Goal: Transaction & Acquisition: Purchase product/service

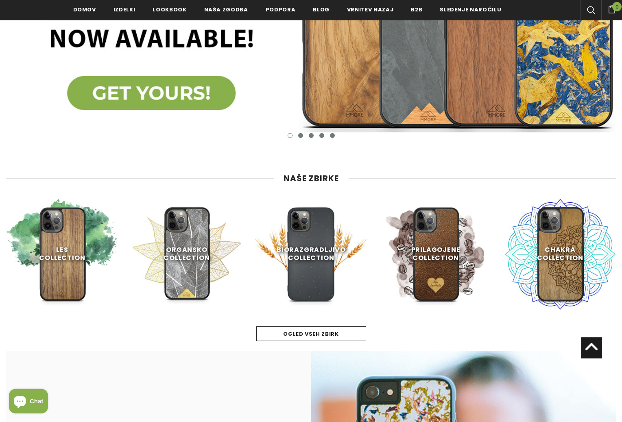
scroll to position [292, 0]
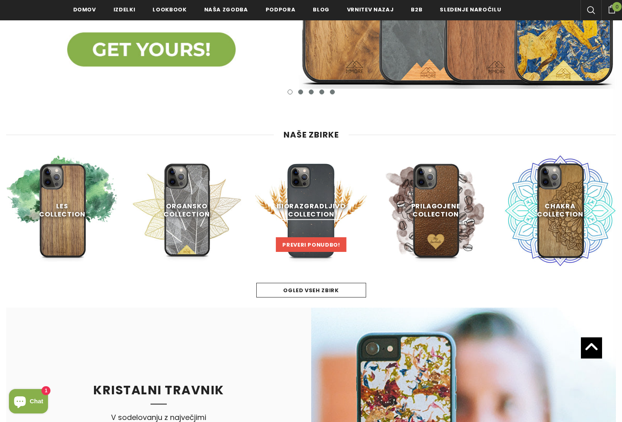
click at [313, 246] on span "Preveri ponudbo!" at bounding box center [310, 245] width 57 height 8
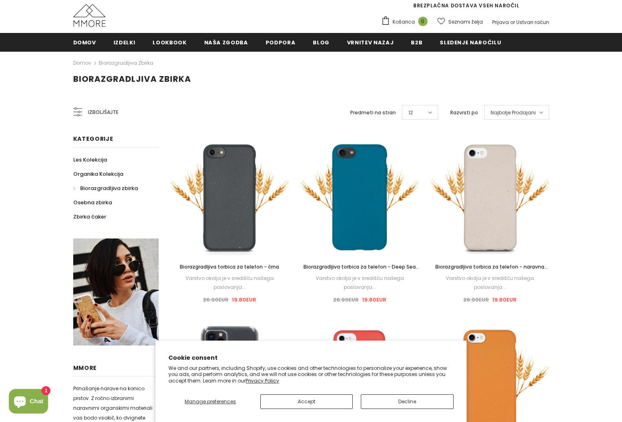
scroll to position [78, 0]
drag, startPoint x: 304, startPoint y: 407, endPoint x: 333, endPoint y: 376, distance: 43.1
click at [304, 407] on button "Accept" at bounding box center [306, 401] width 92 height 15
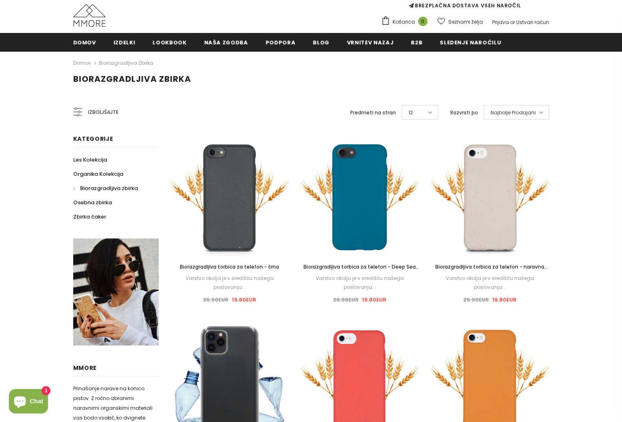
click at [512, 112] on span "Najbolje Prodajani" at bounding box center [512, 113] width 45 height 8
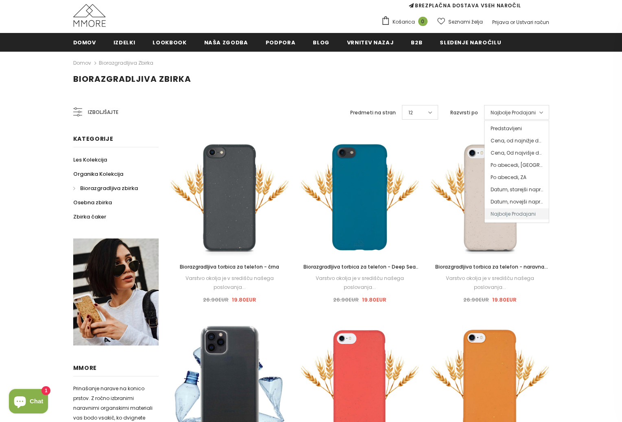
click at [515, 112] on span "Najbolje Prodajani" at bounding box center [512, 113] width 45 height 8
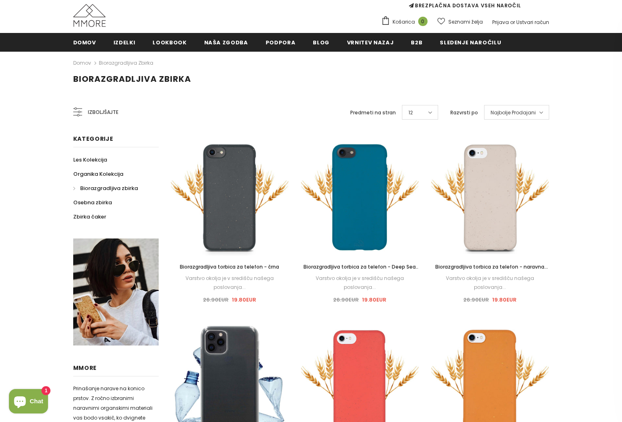
click at [515, 112] on span "Najbolje Prodajani" at bounding box center [512, 113] width 45 height 8
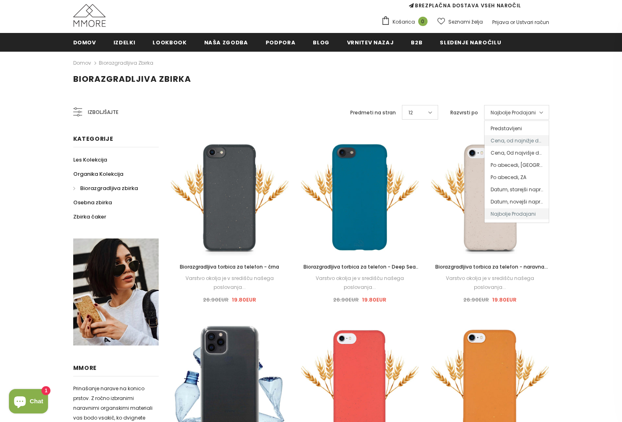
click at [515, 144] on span "Cena, od najnižje do najvišje" at bounding box center [516, 140] width 64 height 11
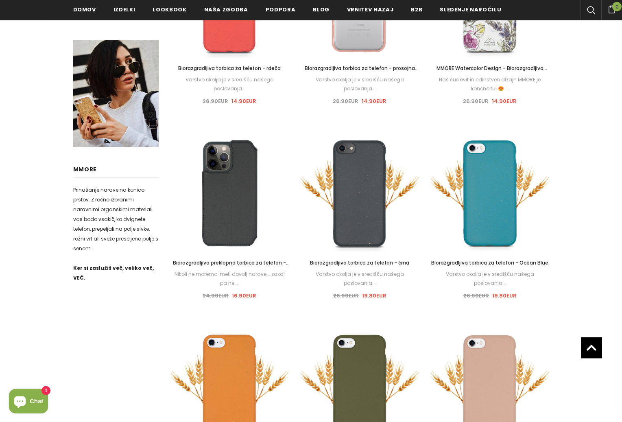
scroll to position [527, 0]
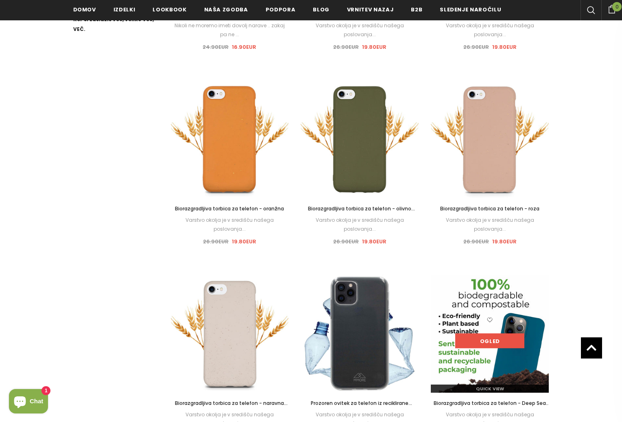
click at [487, 333] on link "Ogled" at bounding box center [489, 340] width 69 height 15
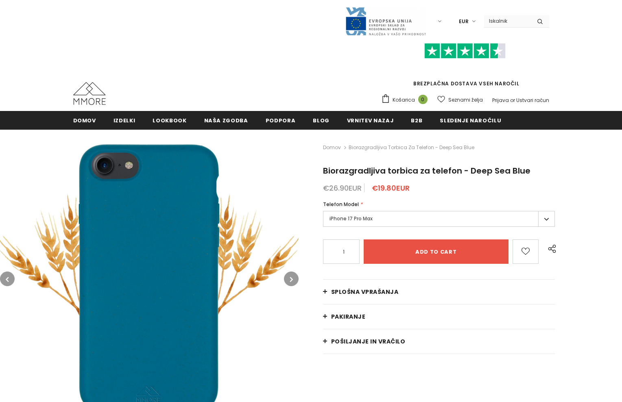
type input "Add to cart"
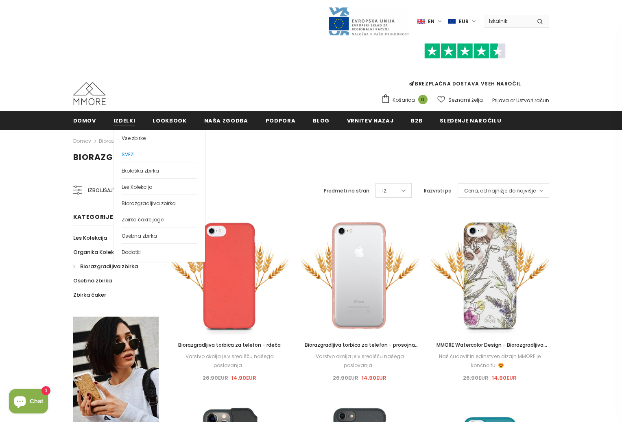
click at [124, 153] on span "SVEZI" at bounding box center [128, 154] width 13 height 7
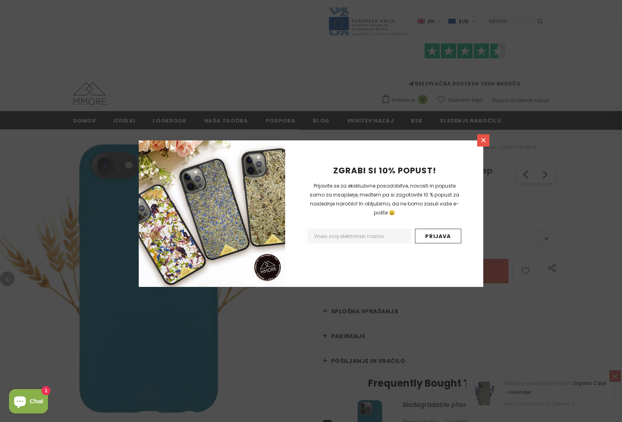
click at [483, 137] on icon at bounding box center [483, 140] width 7 height 7
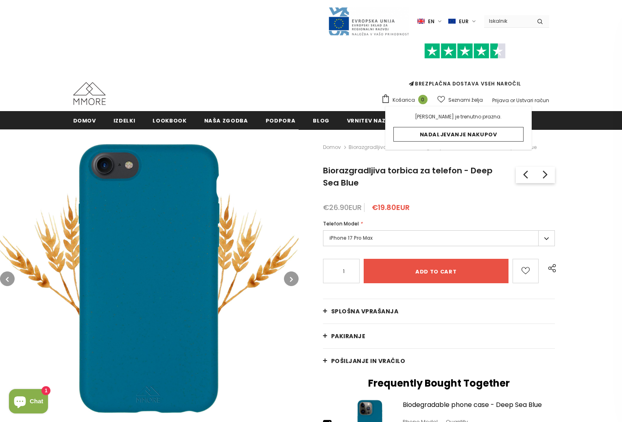
click at [371, 239] on label "iPhone 17 Pro Max" at bounding box center [439, 238] width 232 height 16
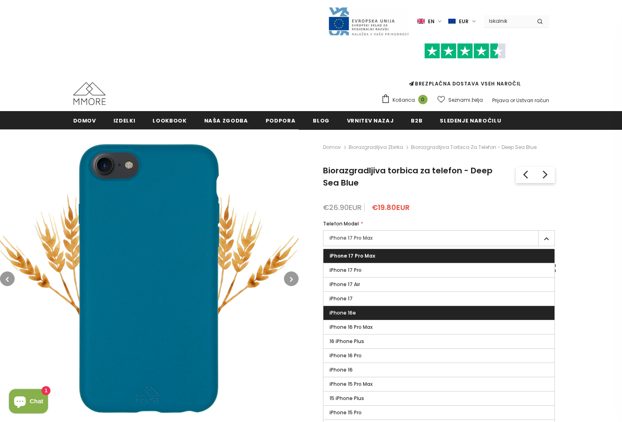
click at [360, 314] on label "iPhone 16e" at bounding box center [438, 313] width 231 height 14
click at [0, 0] on input "iPhone 16e" at bounding box center [0, 0] width 0 height 0
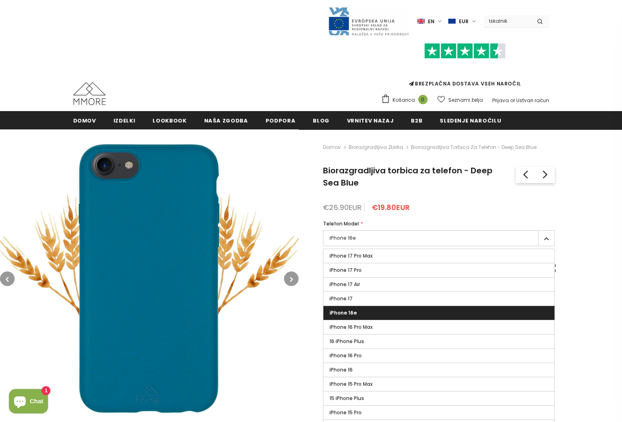
click at [584, 226] on div "Domov Biorazgradljiva zbirka Biorazgradljiva torbica za telefon - Deep Sea Blue…" at bounding box center [459, 385] width 323 height 512
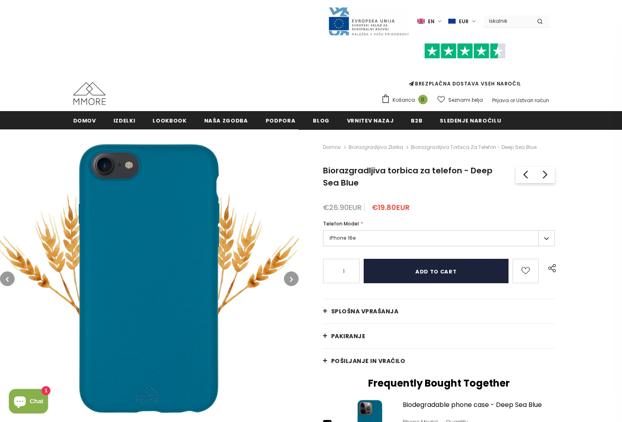
click at [415, 273] on input "Add to cart" at bounding box center [435, 271] width 145 height 24
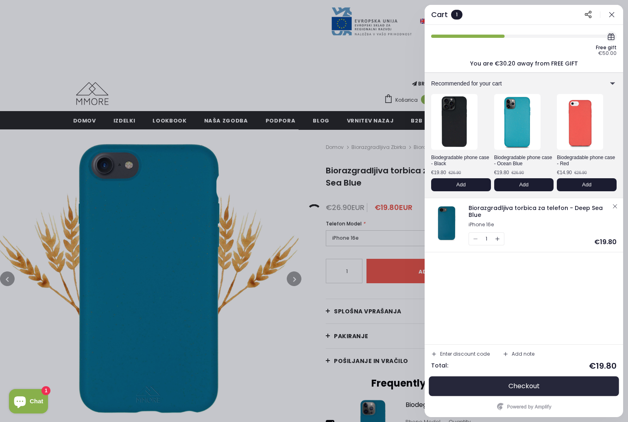
click at [536, 386] on span "Checkout" at bounding box center [523, 386] width 31 height 8
click at [469, 352] on div "Enter discount code" at bounding box center [465, 353] width 50 height 5
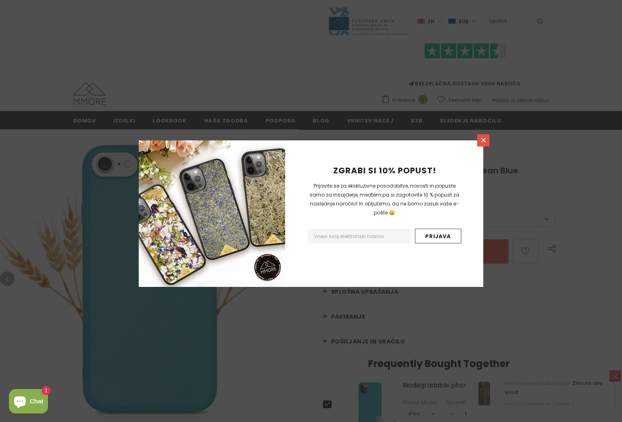
click at [484, 139] on icon at bounding box center [483, 140] width 4 height 4
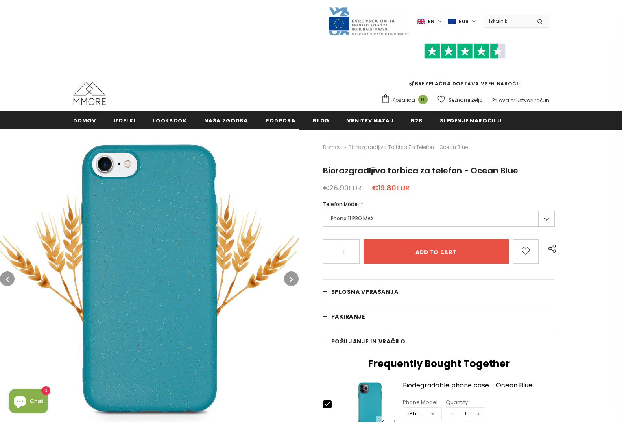
click at [364, 212] on label "iPhone 11 PRO MAX" at bounding box center [439, 219] width 232 height 16
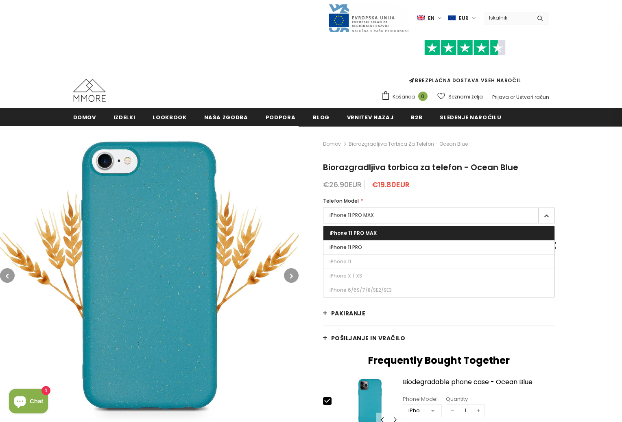
scroll to position [7, 0]
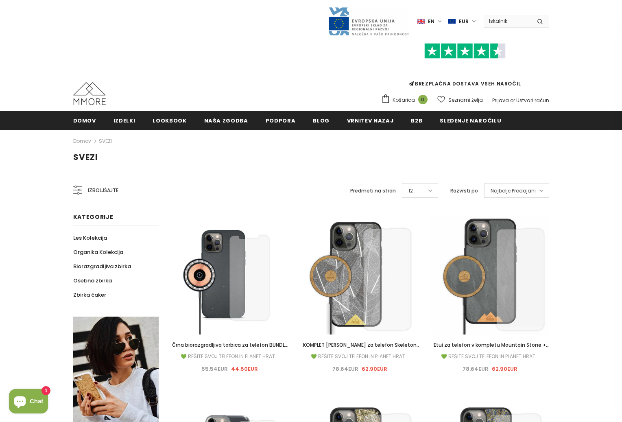
click at [506, 193] on span "Najbolje Prodajani" at bounding box center [512, 191] width 45 height 8
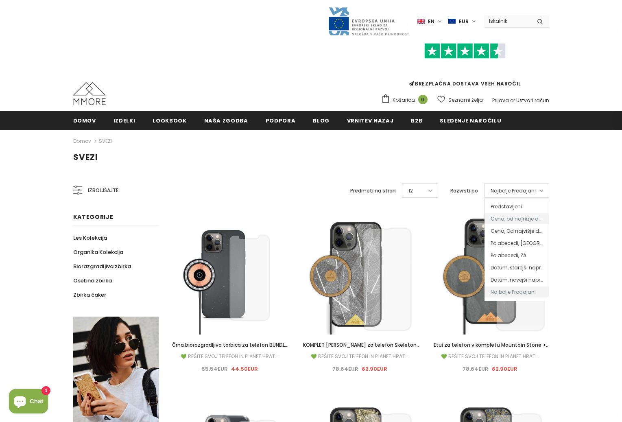
click at [512, 224] on span "Cena, od najnižje do najvišje" at bounding box center [516, 218] width 64 height 11
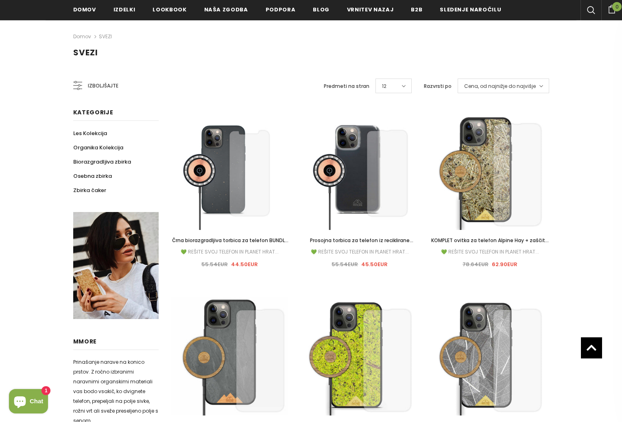
scroll to position [52, 0]
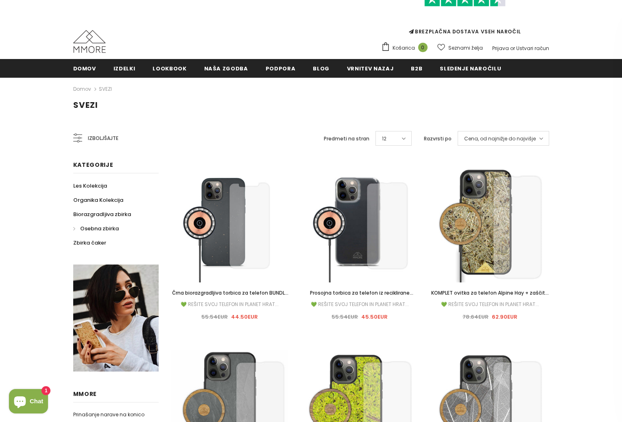
click at [83, 226] on span "Osebna zbirka" at bounding box center [99, 228] width 39 height 8
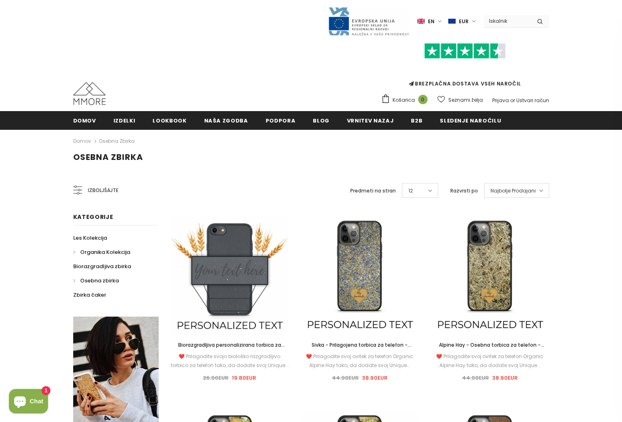
click at [101, 253] on span "Organika Kolekcija" at bounding box center [105, 252] width 50 height 8
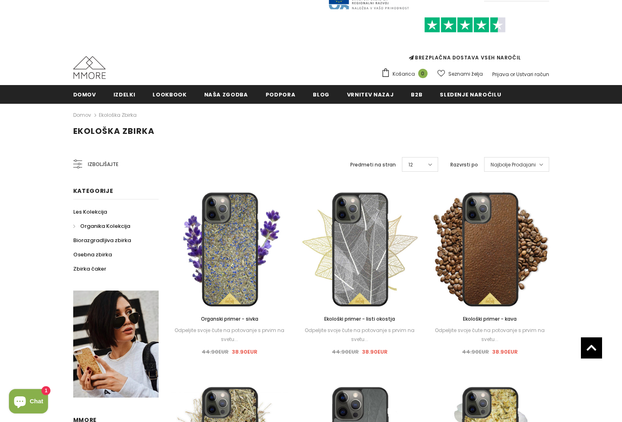
scroll to position [26, 0]
click at [516, 168] on span "Najbolje Prodajani" at bounding box center [512, 165] width 45 height 8
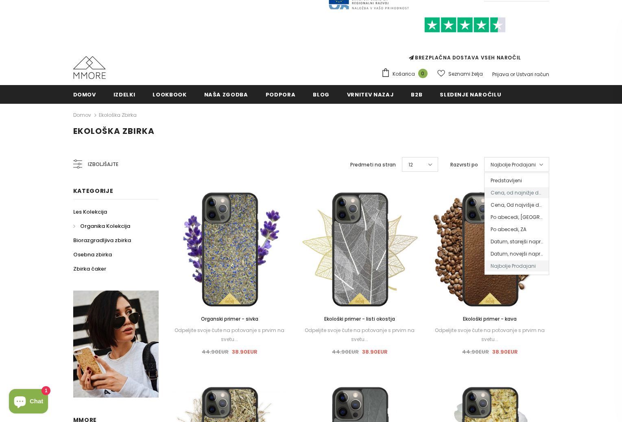
click at [518, 191] on span "Cena, od najnižje do najvišje" at bounding box center [516, 192] width 64 height 11
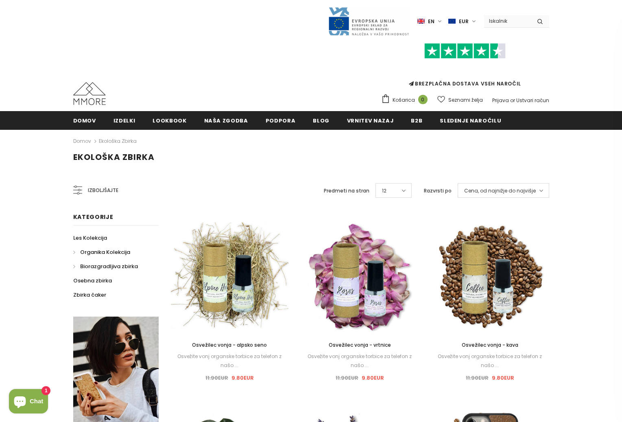
click at [94, 266] on span "Biorazgradljiva zbirka" at bounding box center [109, 266] width 58 height 8
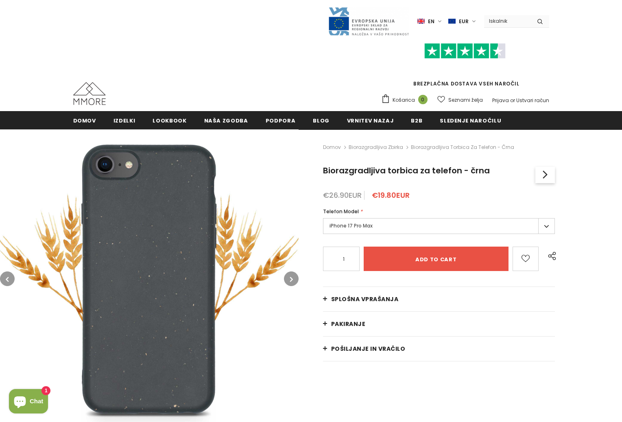
click at [292, 283] on icon "button" at bounding box center [291, 279] width 3 height 8
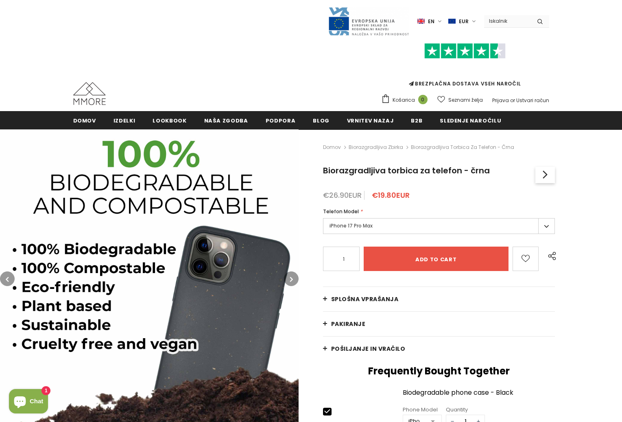
click at [292, 283] on icon "button" at bounding box center [291, 279] width 3 height 8
click at [292, 280] on icon "button" at bounding box center [291, 279] width 3 height 8
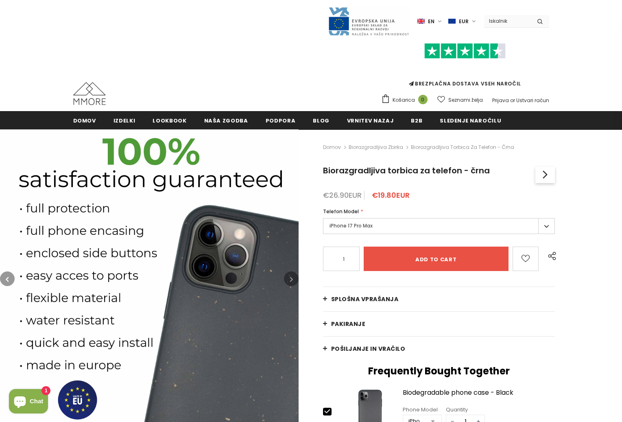
click at [292, 280] on icon "button" at bounding box center [291, 279] width 3 height 8
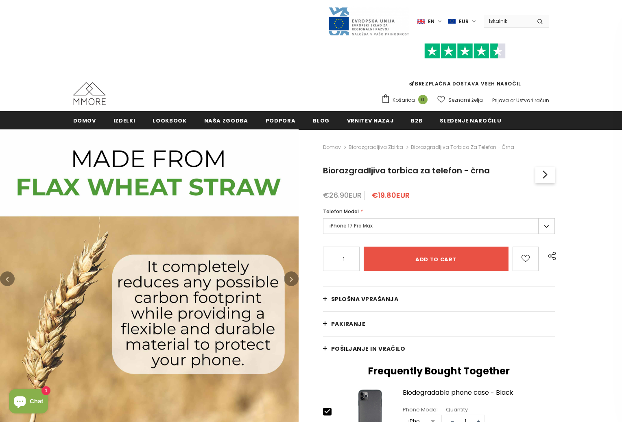
click at [292, 280] on icon "button" at bounding box center [291, 279] width 3 height 8
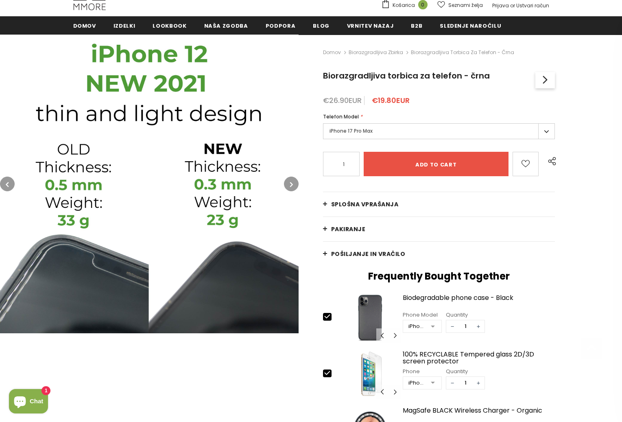
scroll to position [98, 0]
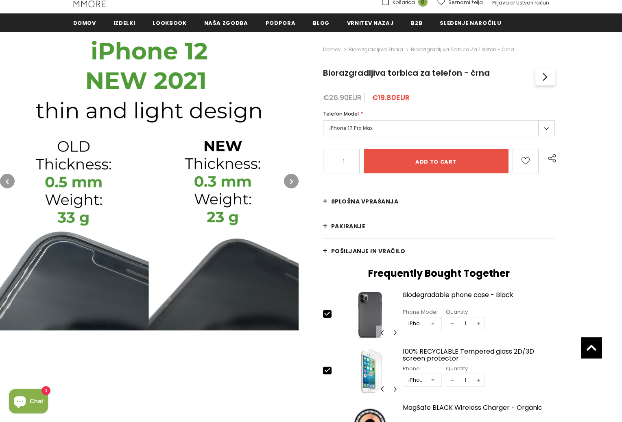
click at [287, 183] on button "button" at bounding box center [291, 181] width 15 height 15
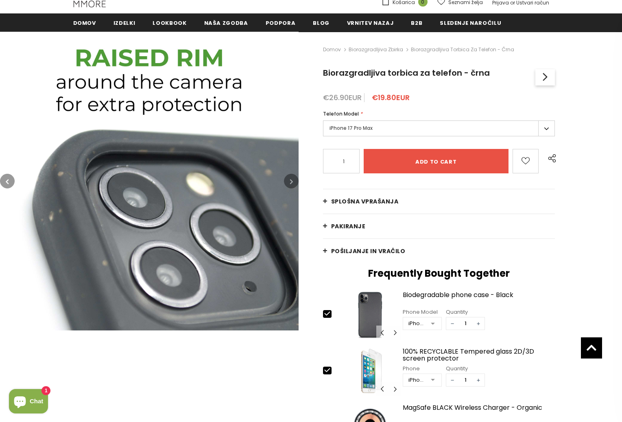
click at [288, 183] on button "button" at bounding box center [291, 181] width 15 height 15
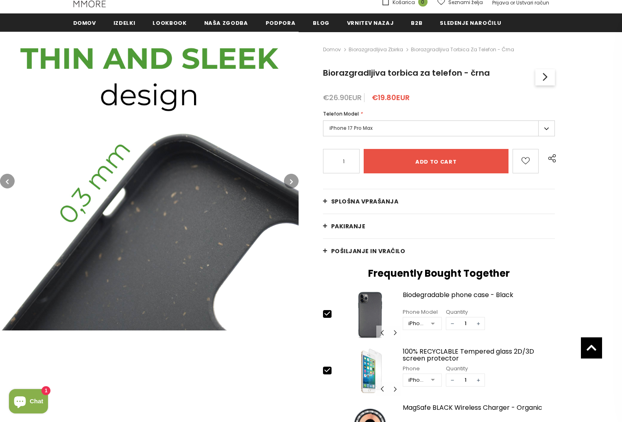
click at [288, 183] on button "button" at bounding box center [291, 181] width 15 height 15
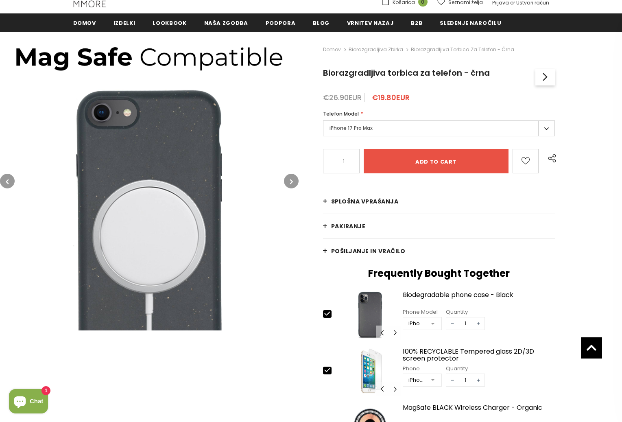
click at [288, 183] on button "button" at bounding box center [291, 181] width 15 height 15
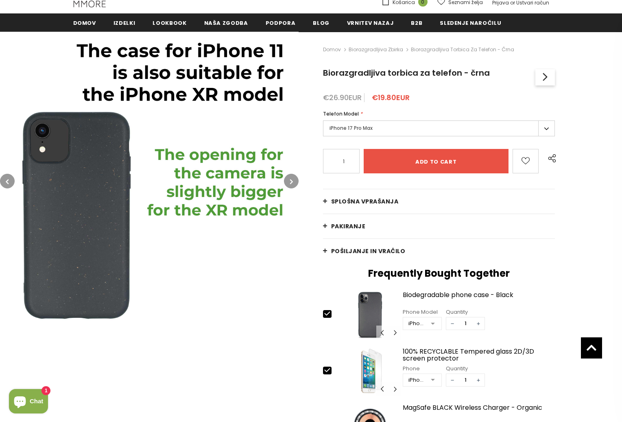
click at [290, 184] on icon "button" at bounding box center [291, 181] width 3 height 8
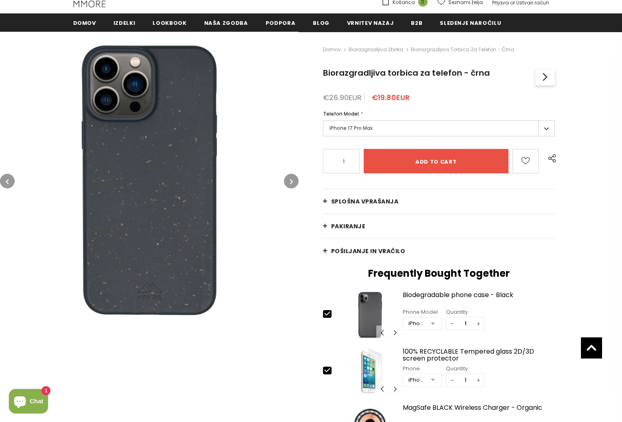
click at [290, 184] on icon "button" at bounding box center [291, 181] width 3 height 8
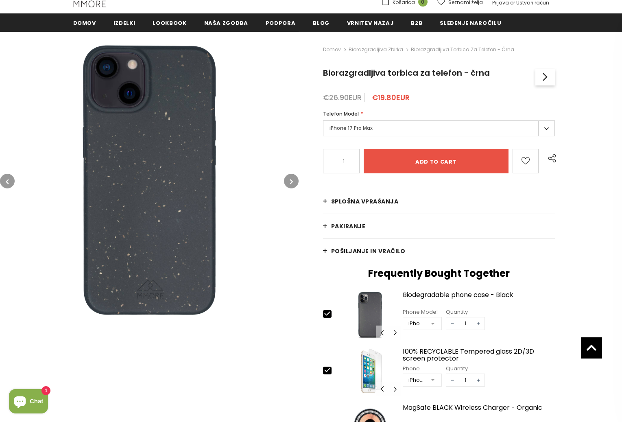
click at [290, 184] on icon "button" at bounding box center [291, 181] width 3 height 8
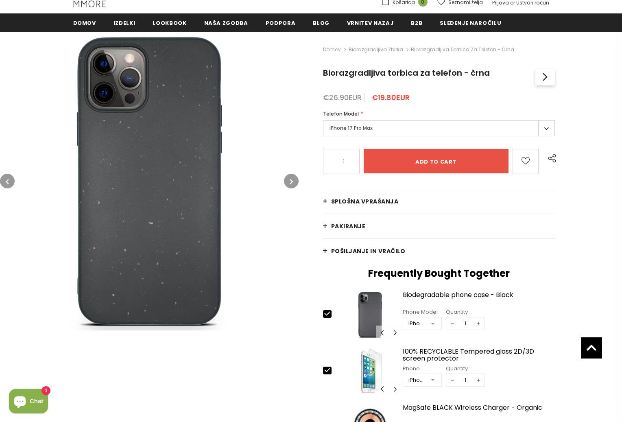
click at [290, 184] on icon "button" at bounding box center [291, 181] width 3 height 8
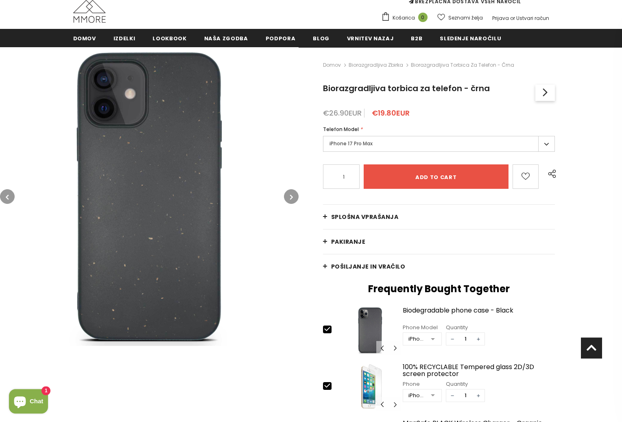
scroll to position [20, 0]
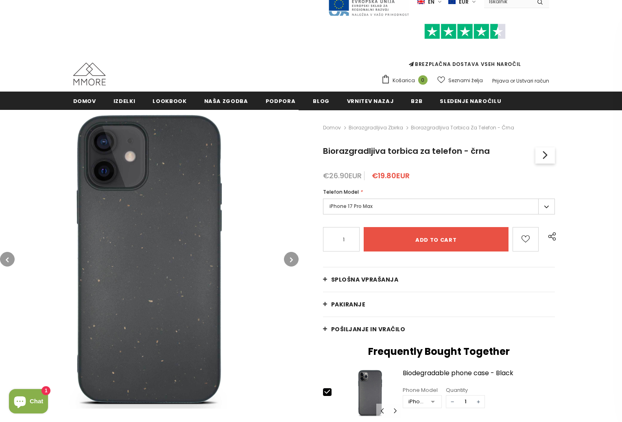
click at [350, 208] on label "iPhone 17 Pro Max" at bounding box center [439, 206] width 232 height 16
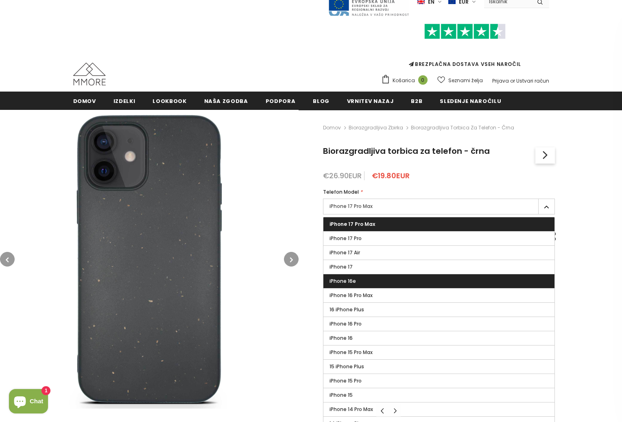
click at [348, 280] on span "iPhone 16e" at bounding box center [342, 280] width 26 height 7
click at [0, 0] on input "iPhone 16e" at bounding box center [0, 0] width 0 height 0
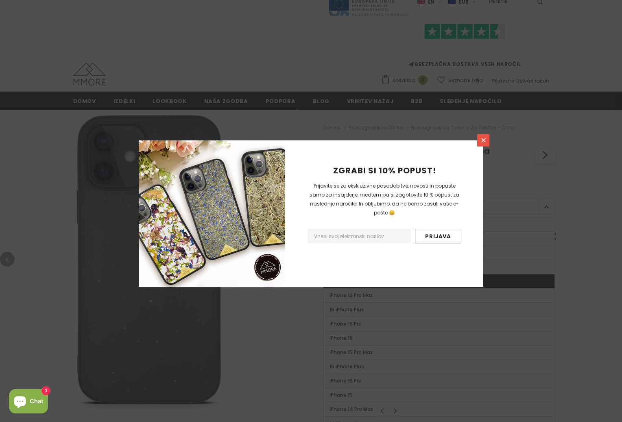
click at [478, 141] on link at bounding box center [483, 140] width 12 height 12
